Goal: Task Accomplishment & Management: Manage account settings

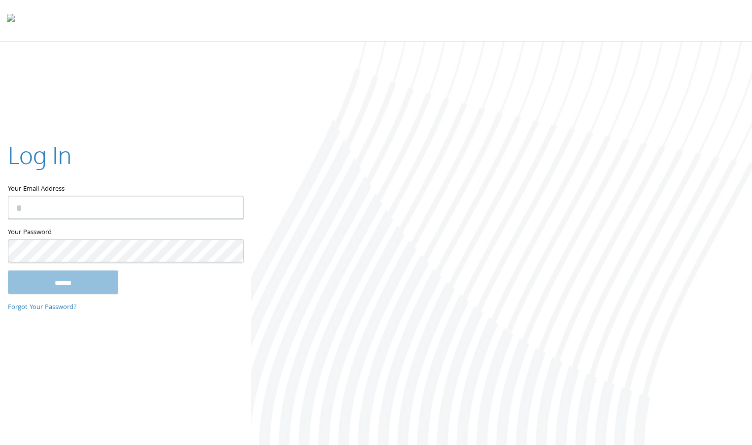
type input "**********"
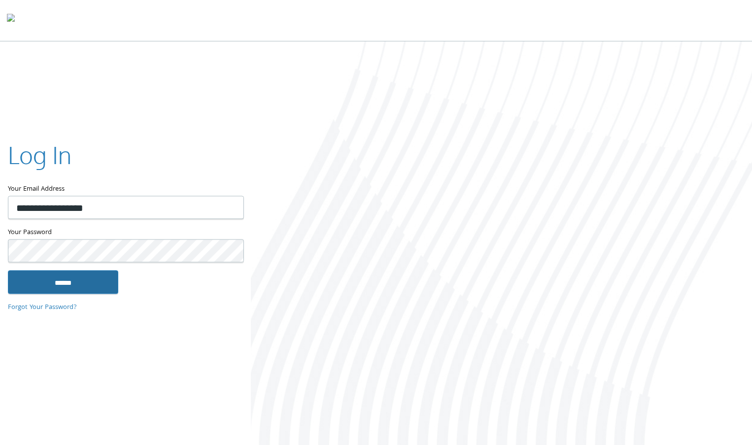
click at [80, 294] on input "******" at bounding box center [63, 282] width 110 height 24
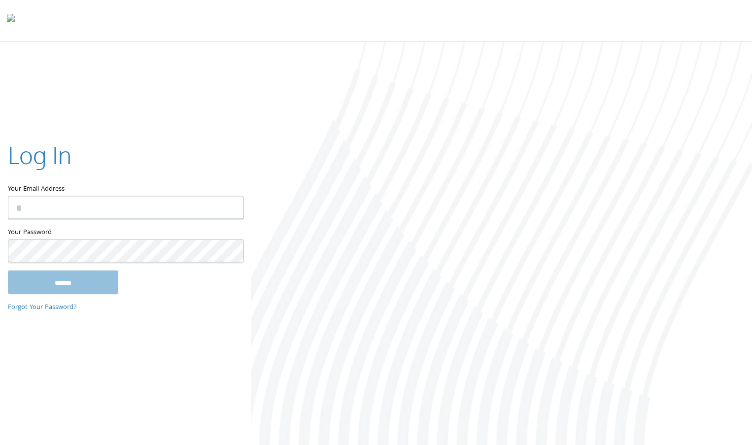
type input "**********"
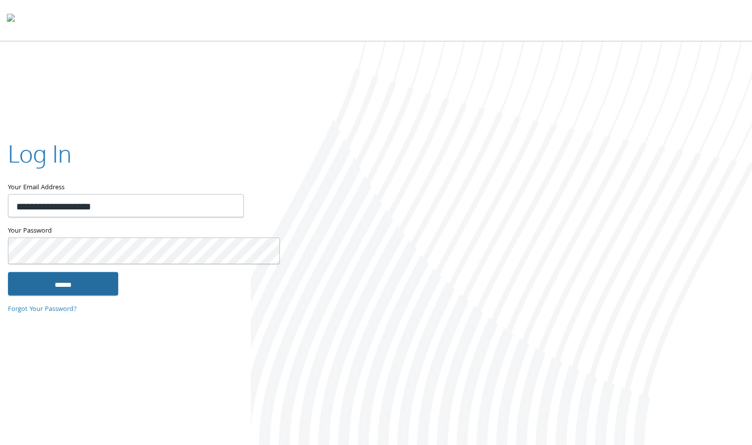
click at [98, 288] on input "******" at bounding box center [63, 284] width 110 height 24
